Goal: Task Accomplishment & Management: Use online tool/utility

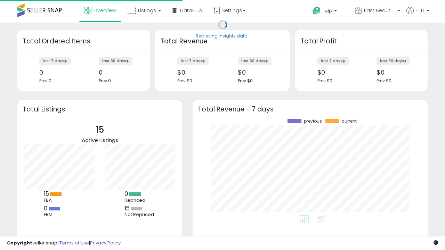
scroll to position [97, 221]
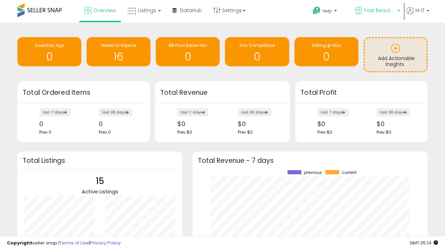
click at [377, 11] on span "Fast Beauty ([GEOGRAPHIC_DATA])" at bounding box center [379, 10] width 31 height 7
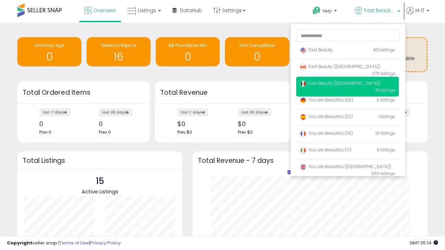
click at [347, 168] on span "You are Beautiful ([GEOGRAPHIC_DATA])" at bounding box center [344, 167] width 91 height 6
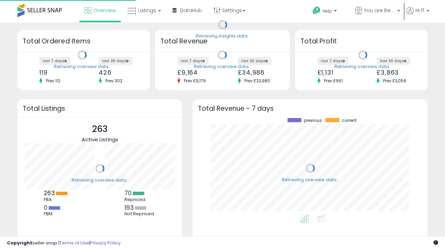
scroll to position [97, 221]
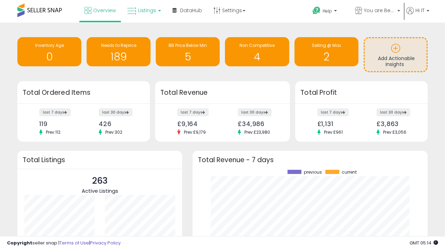
click at [143, 10] on span "Listings" at bounding box center [147, 10] width 18 height 7
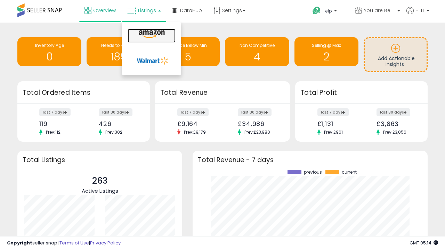
click at [151, 34] on icon at bounding box center [152, 34] width 30 height 9
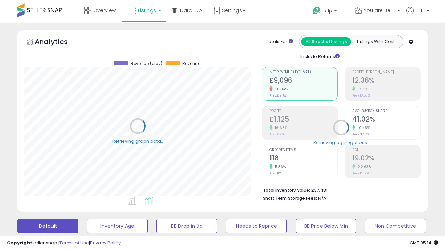
scroll to position [135, 0]
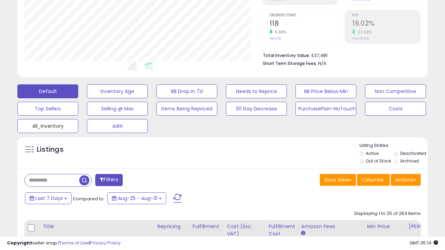
click at [48, 125] on button "All_Inventory" at bounding box center [47, 126] width 61 height 14
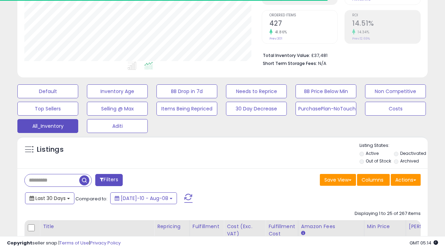
click at [49, 198] on span "Last 30 Days" at bounding box center [50, 198] width 30 height 7
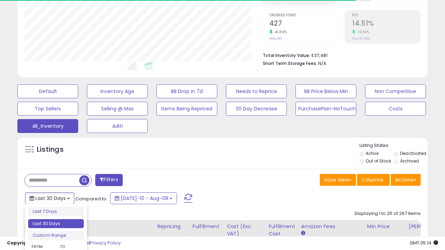
scroll to position [142, 237]
click at [56, 224] on li "Last 30 Days" at bounding box center [56, 223] width 56 height 9
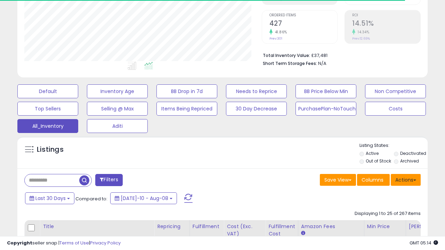
click at [405, 179] on button "Actions" at bounding box center [405, 180] width 30 height 12
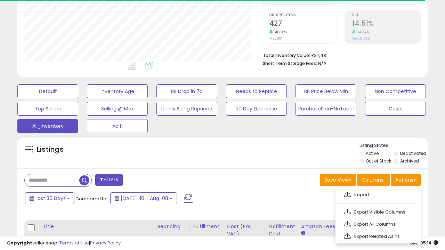
click at [377, 223] on link "Export All Columns" at bounding box center [377, 224] width 76 height 11
